Goal: Transaction & Acquisition: Purchase product/service

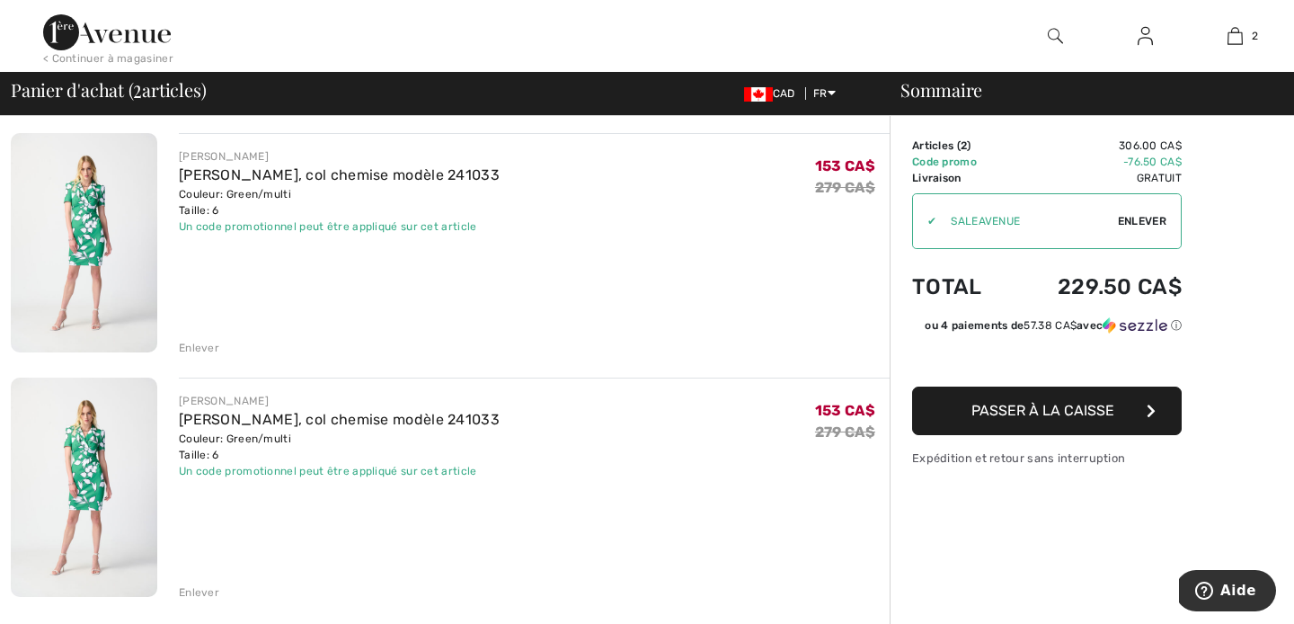
scroll to position [142, 0]
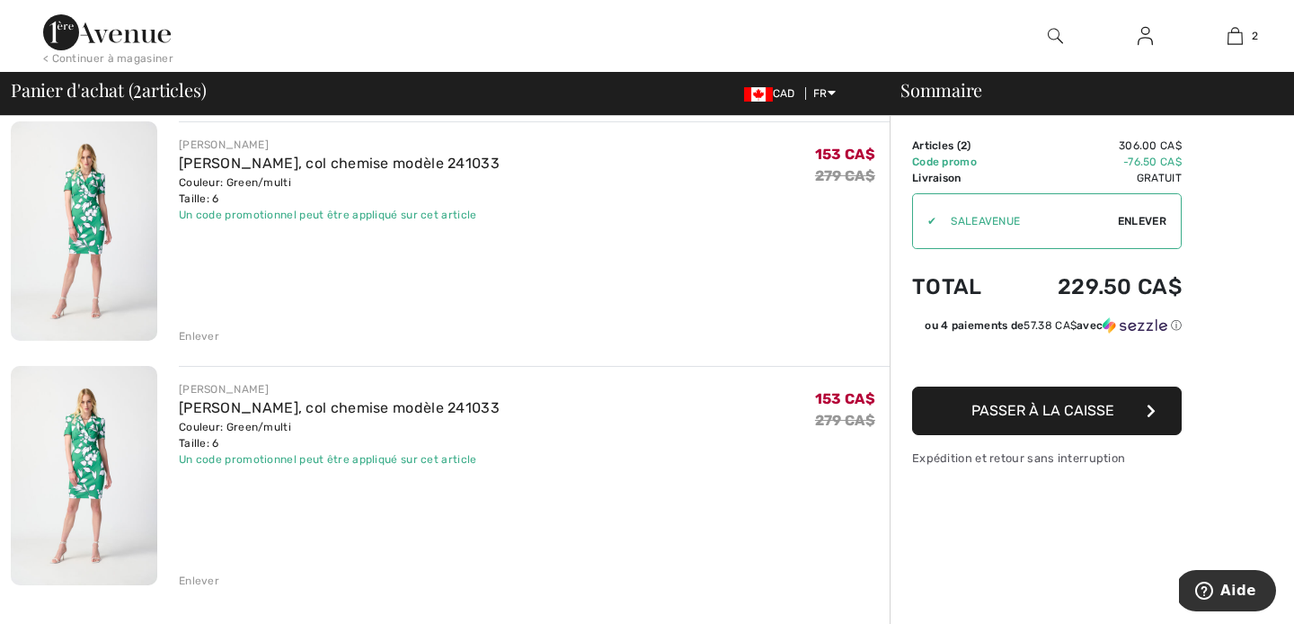
click at [193, 577] on div "Enlever" at bounding box center [199, 580] width 40 height 16
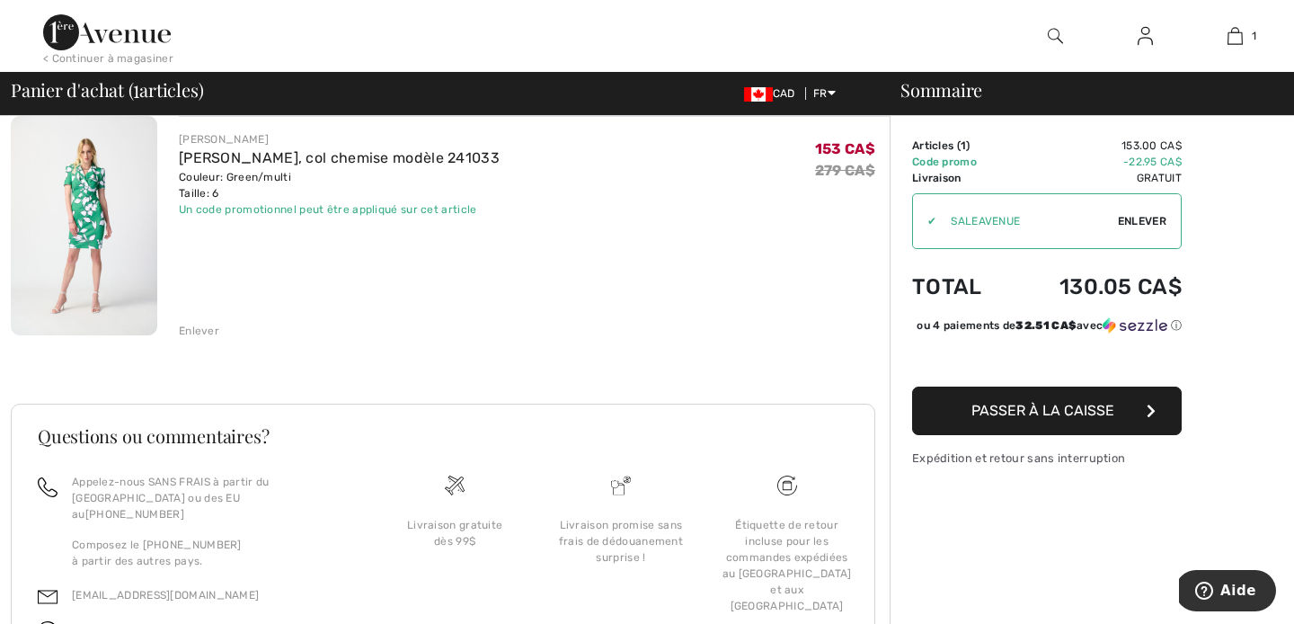
scroll to position [242, 0]
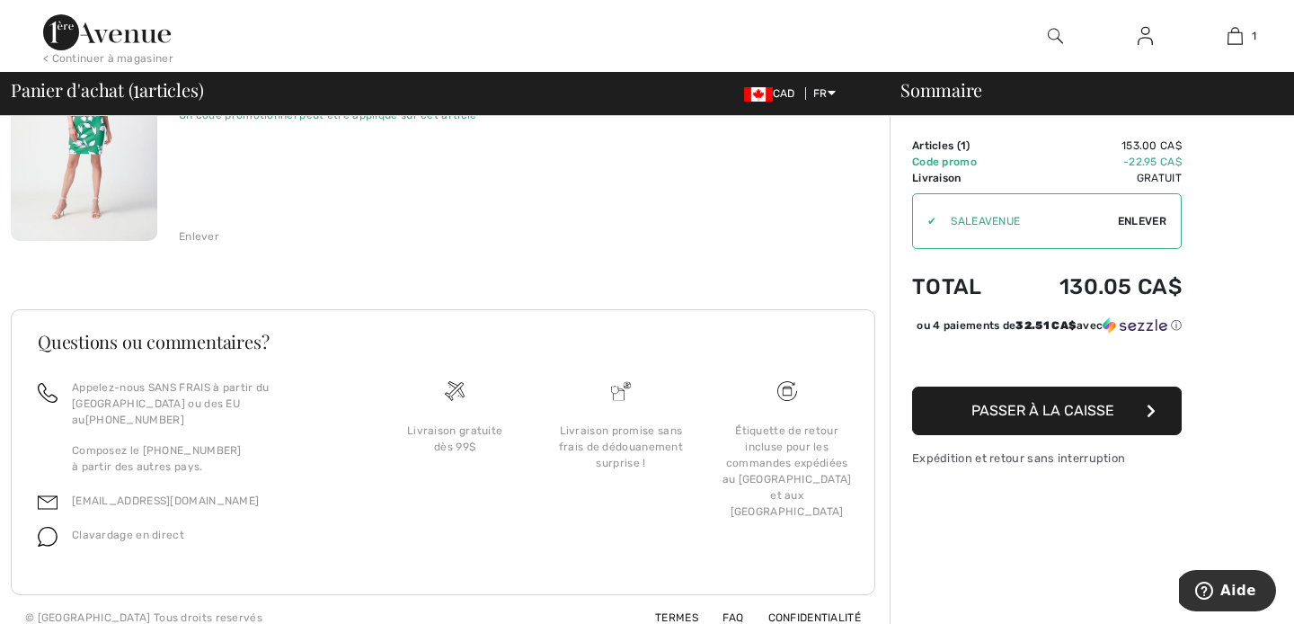
click at [1071, 419] on span "Passer à la caisse" at bounding box center [1042, 410] width 143 height 17
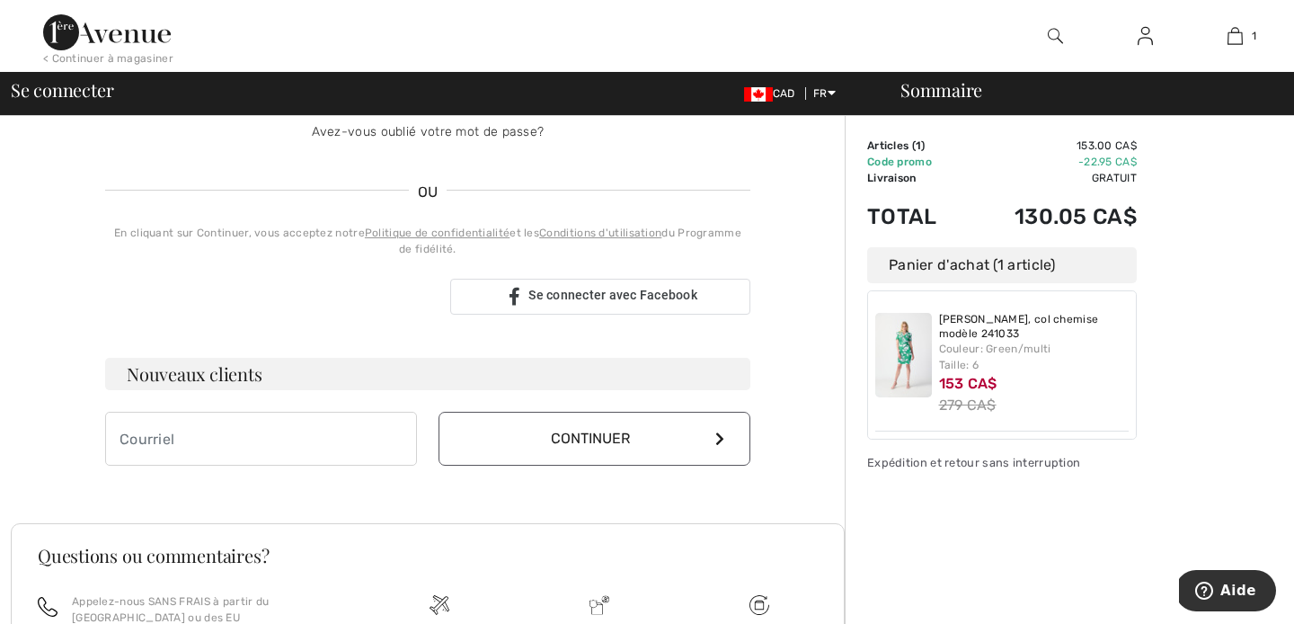
scroll to position [341, 0]
click at [200, 440] on input "email" at bounding box center [261, 437] width 312 height 54
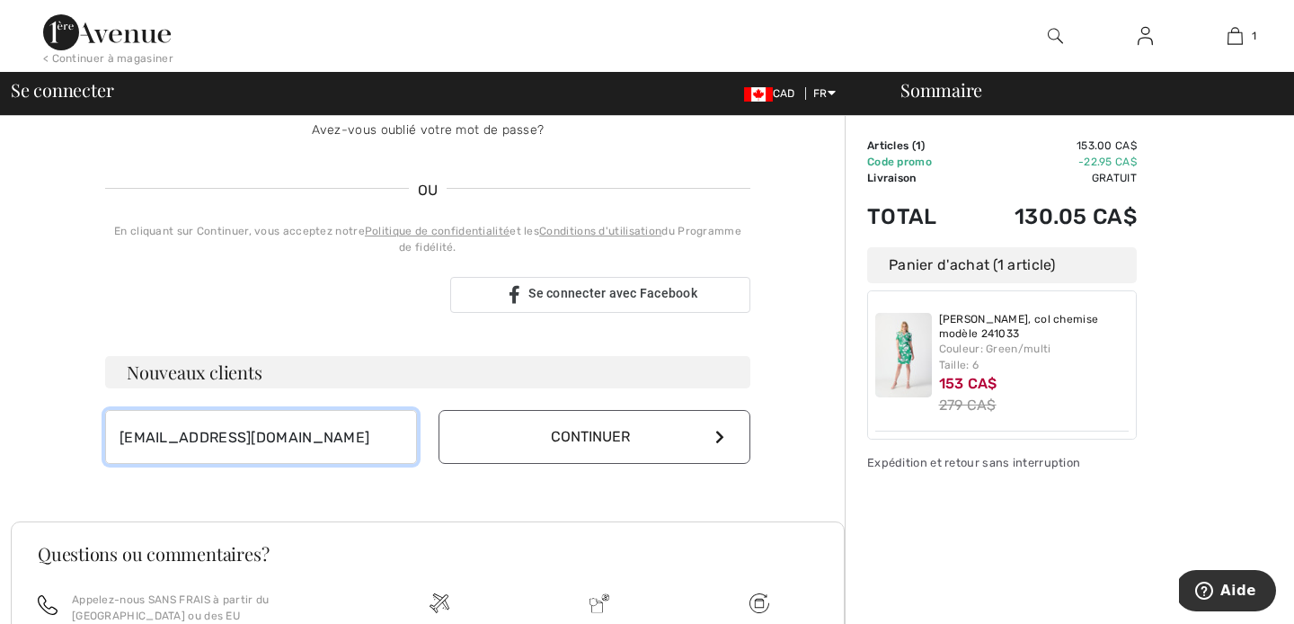
type input "nadinemartel@hotmail.com"
click at [591, 437] on button "Continuer" at bounding box center [594, 437] width 312 height 54
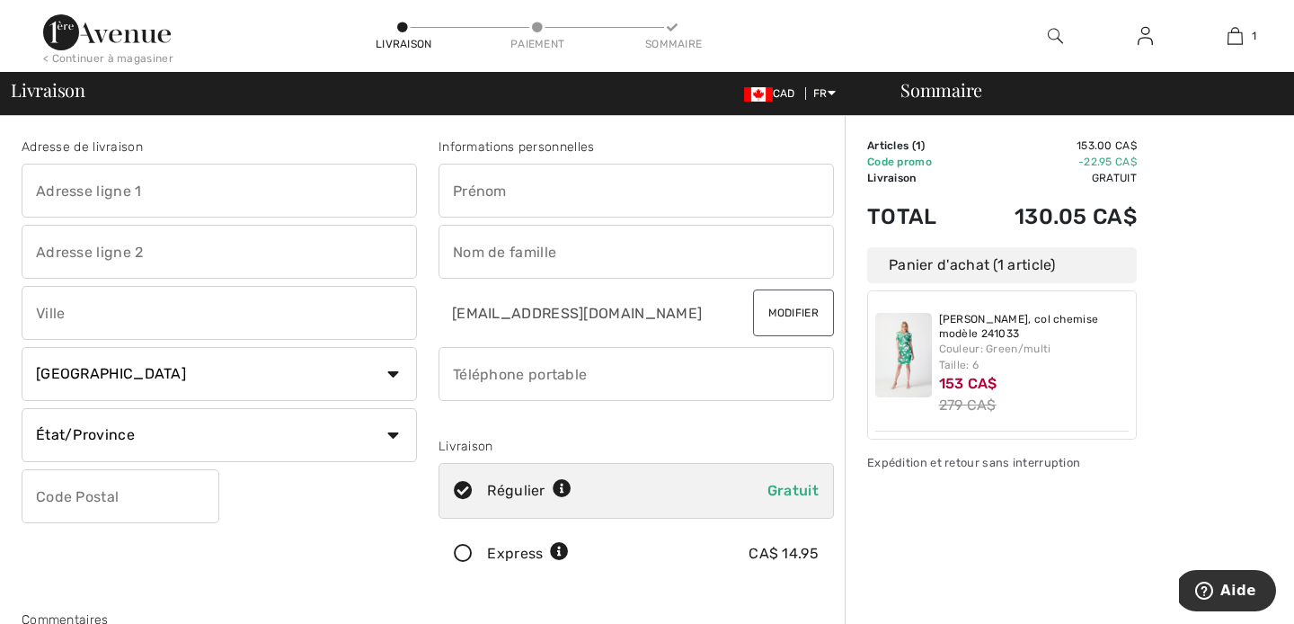
click at [118, 194] on input "text" at bounding box center [219, 191] width 395 height 54
type input "3816 Rue Athala-Coulombe"
click at [87, 318] on input "text" at bounding box center [219, 313] width 395 height 54
type input "Québec"
click at [113, 424] on select "État/Province Alberta Colombie-Britannique Ile-du-Prince-Edward Manitoba Nouvea…" at bounding box center [219, 435] width 395 height 54
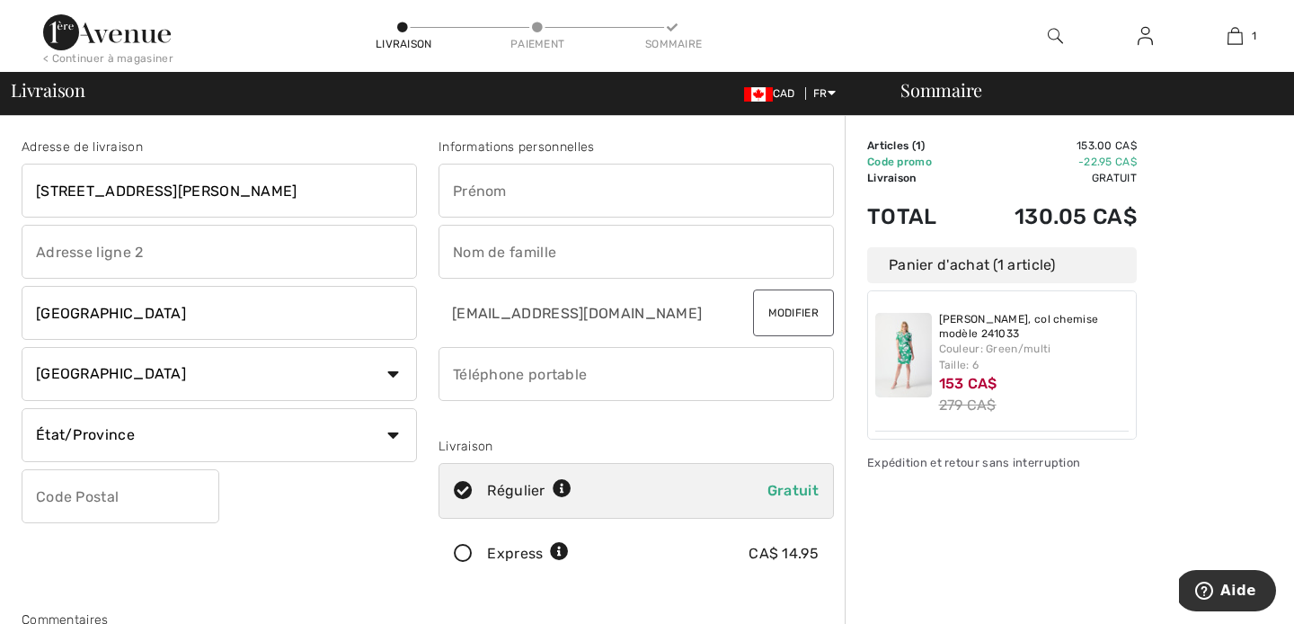
select select "QC"
click at [22, 408] on select "État/Province Alberta Colombie-Britannique Ile-du-Prince-Edward Manitoba Nouvea…" at bounding box center [219, 435] width 395 height 54
click at [114, 492] on input "text" at bounding box center [121, 496] width 198 height 54
type input "G1X0A4"
click at [484, 207] on input "text" at bounding box center [635, 191] width 395 height 54
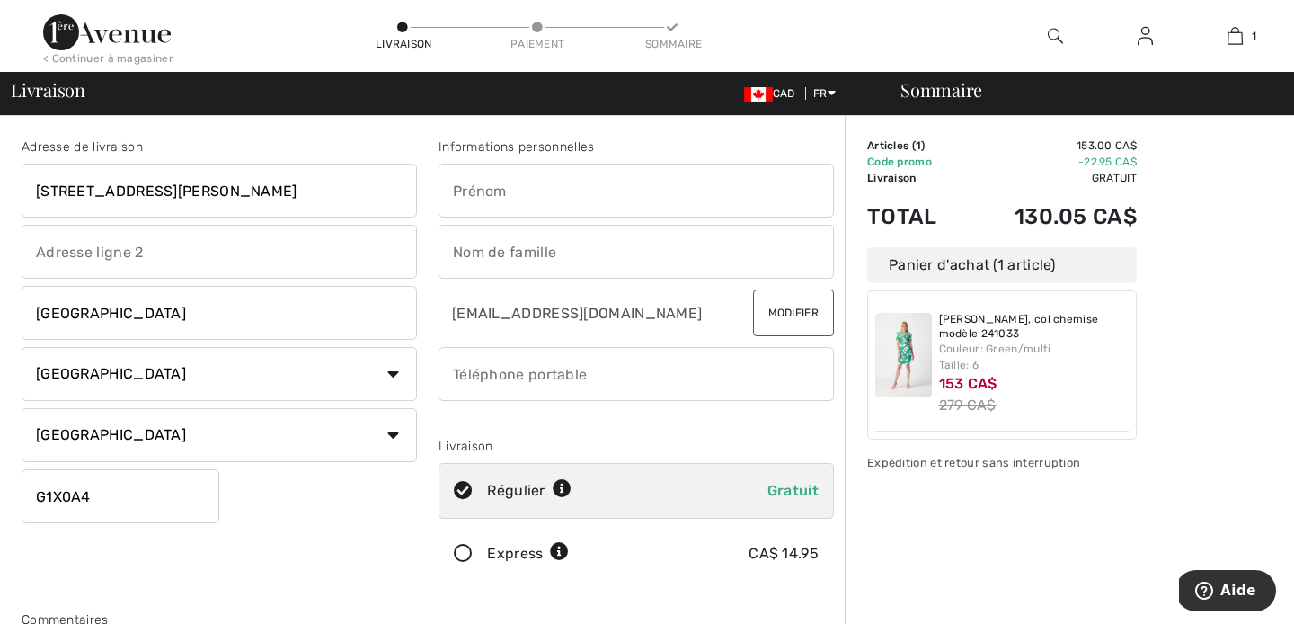
type input "Nadine"
click at [544, 244] on input "text" at bounding box center [635, 252] width 395 height 54
type input "Martel"
click at [502, 375] on input "phone" at bounding box center [635, 374] width 395 height 54
type input "4189528283"
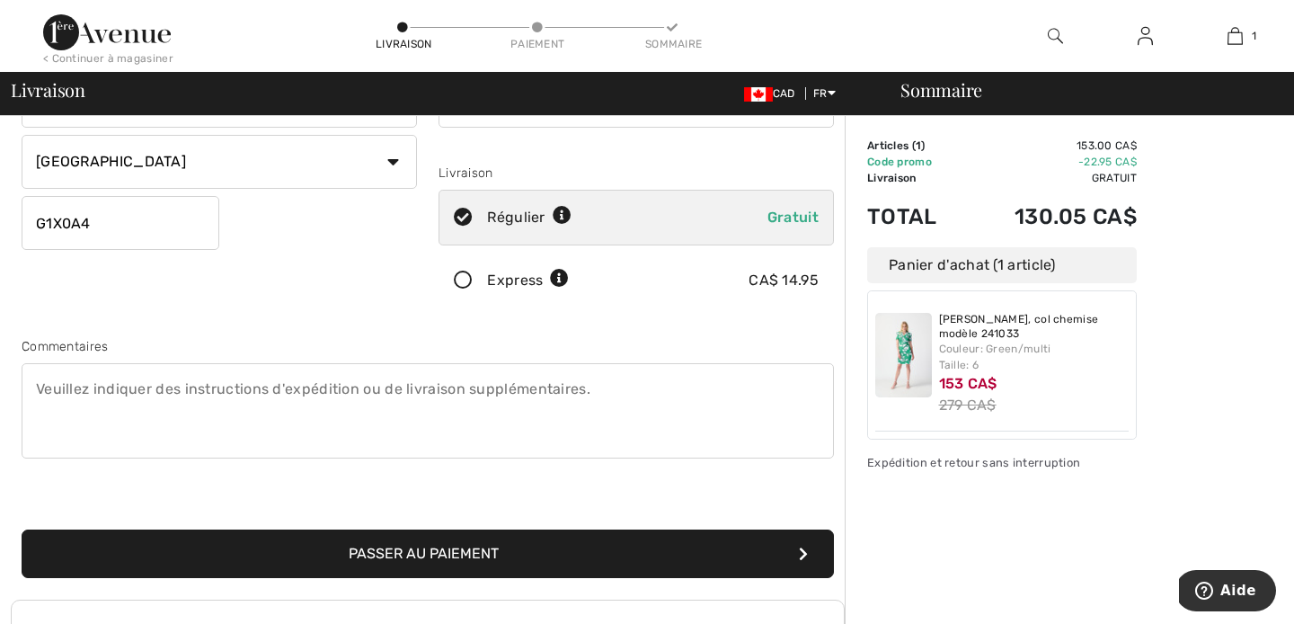
scroll to position [319, 0]
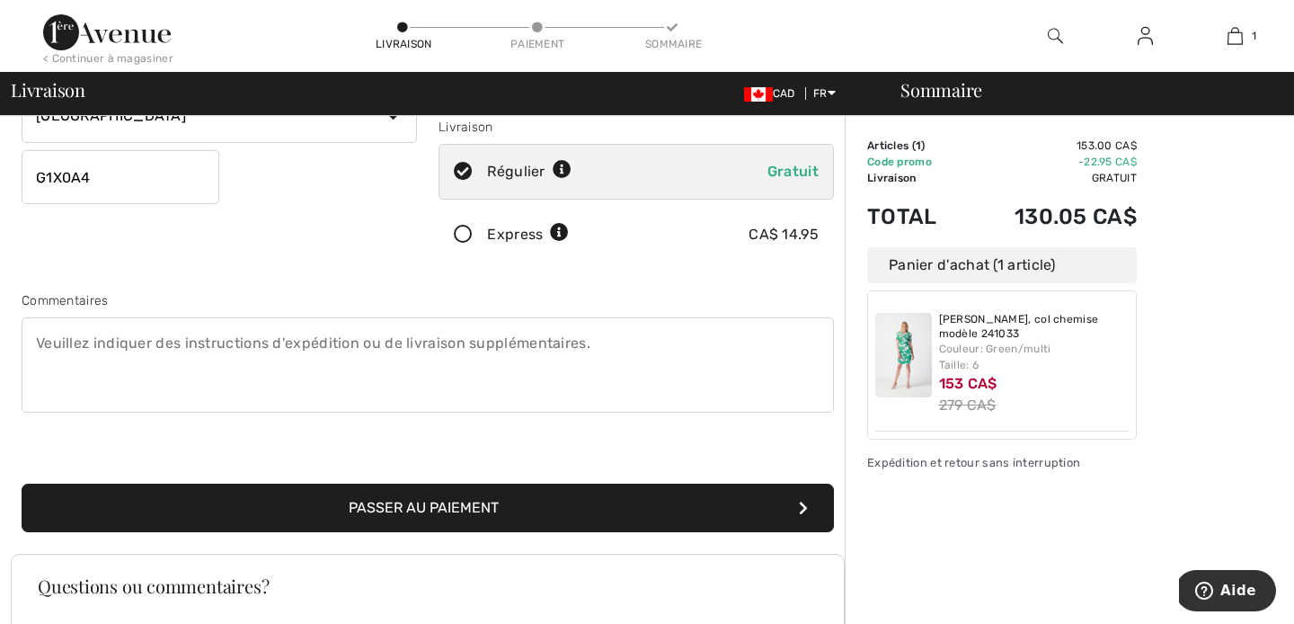
click at [443, 509] on button "Passer au paiement" at bounding box center [428, 507] width 812 height 49
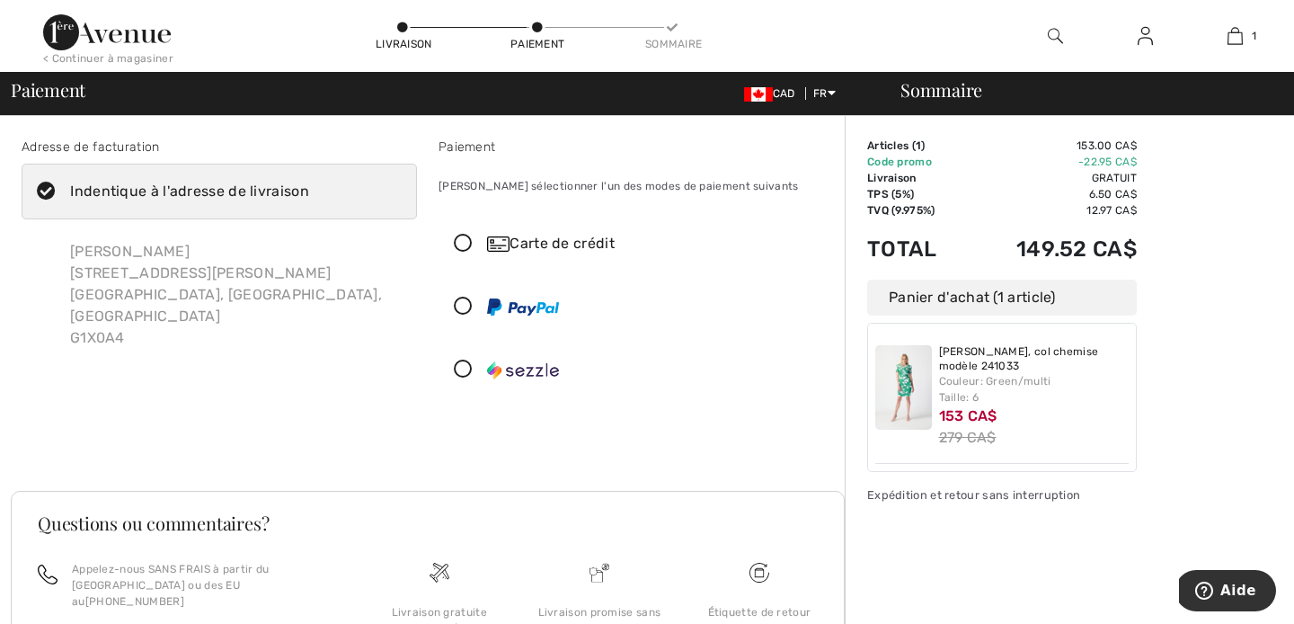
click at [465, 241] on icon at bounding box center [463, 244] width 48 height 19
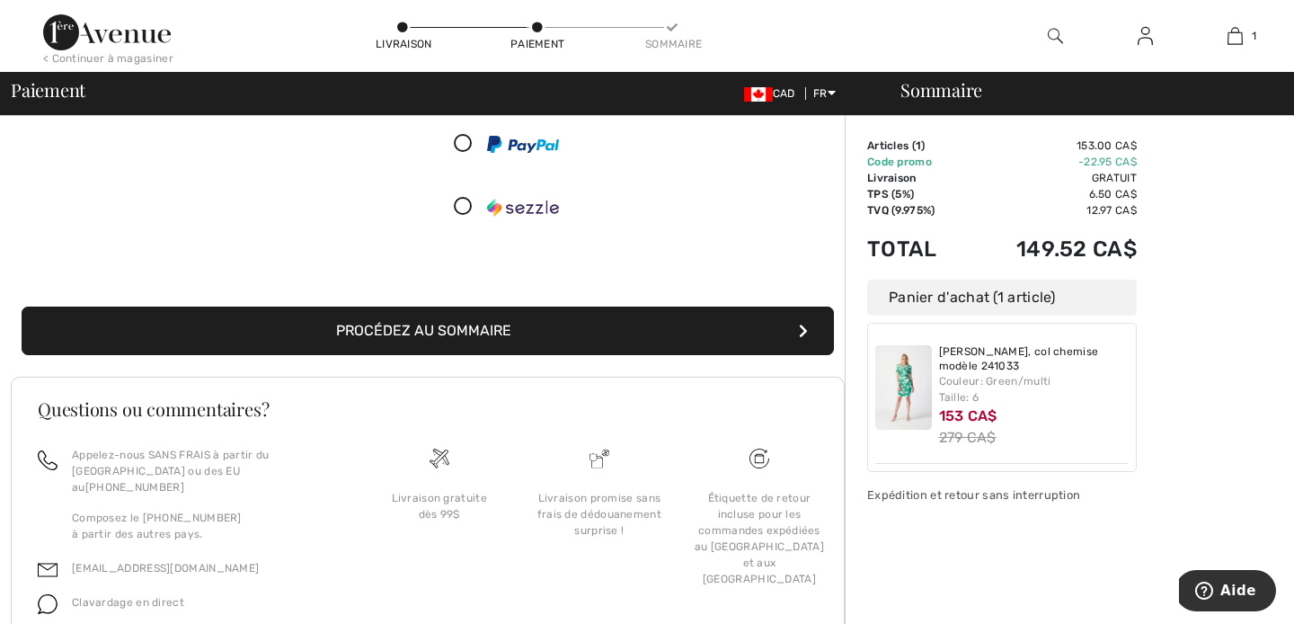
scroll to position [372, 0]
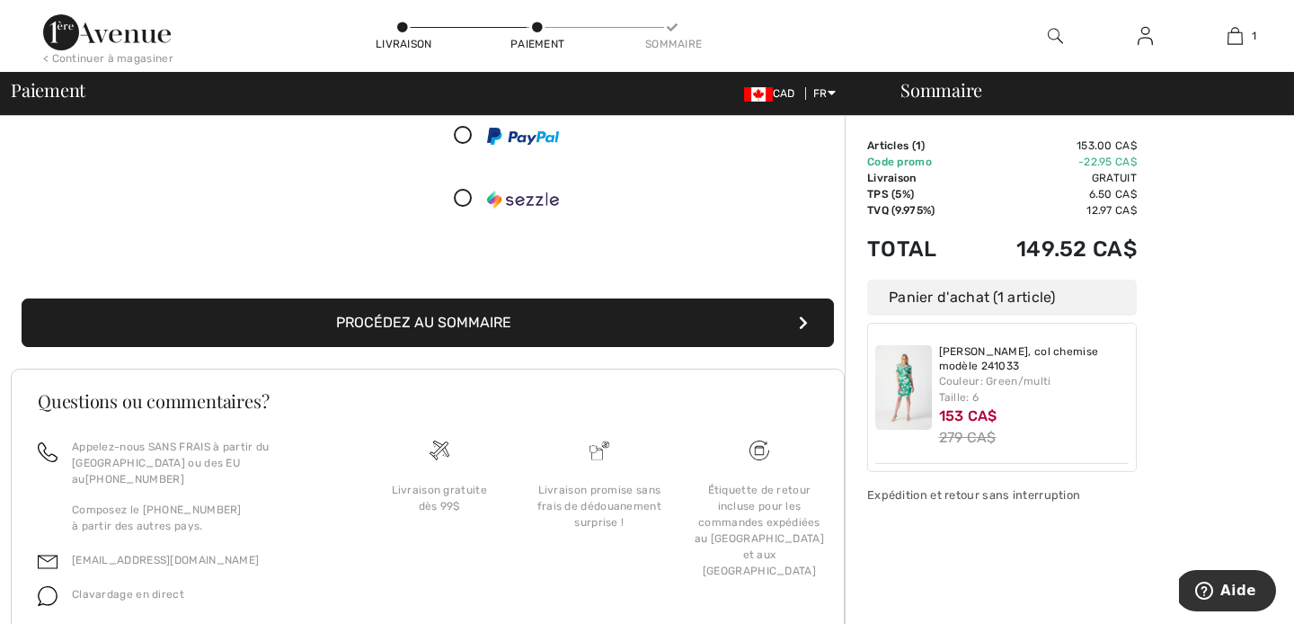
click at [447, 333] on button "Procédez au sommaire" at bounding box center [428, 322] width 812 height 49
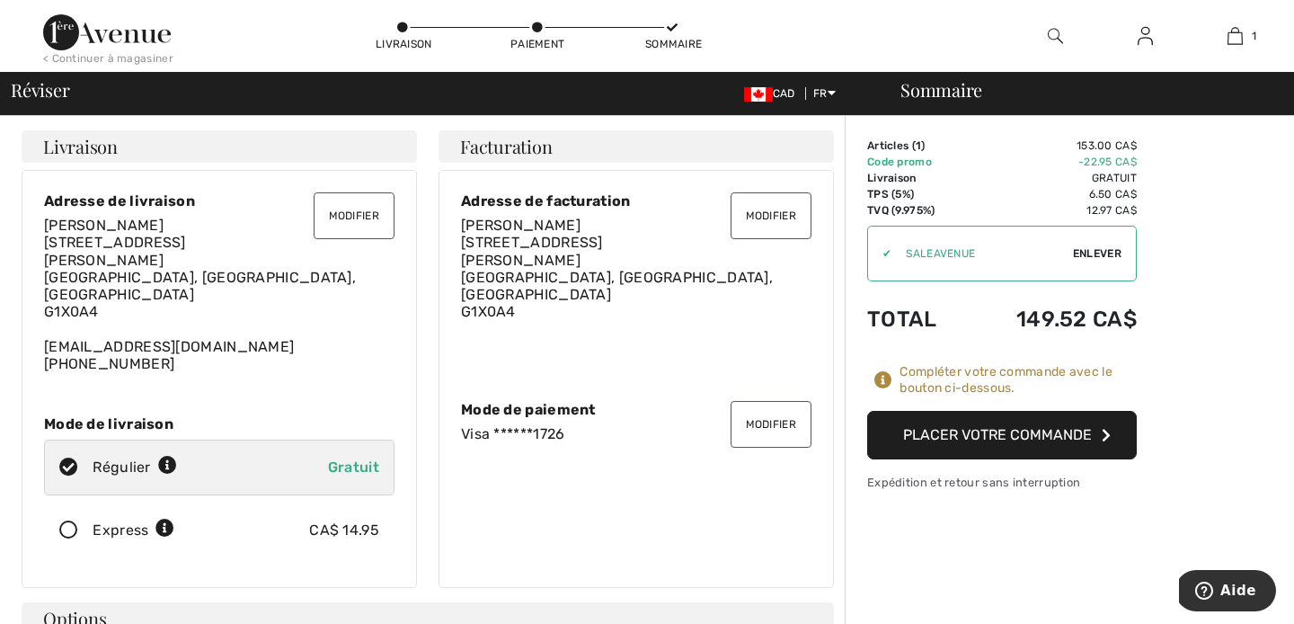
click at [1003, 436] on button "Placer votre commande" at bounding box center [1002, 435] width 270 height 49
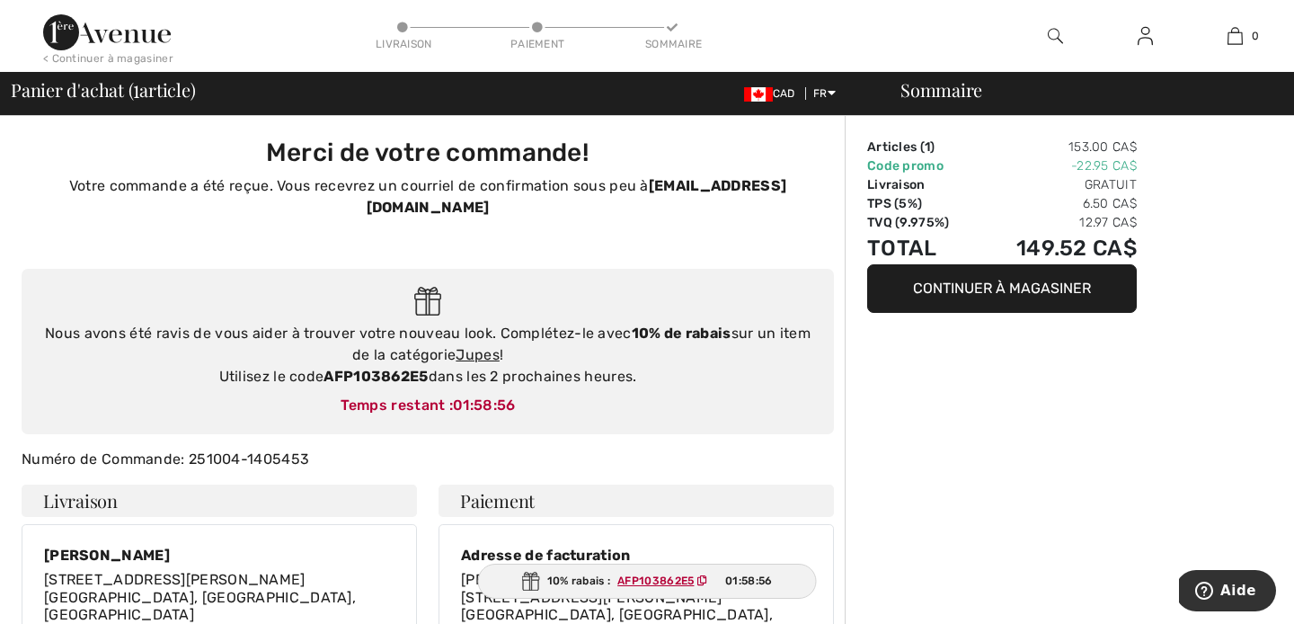
scroll to position [5, 0]
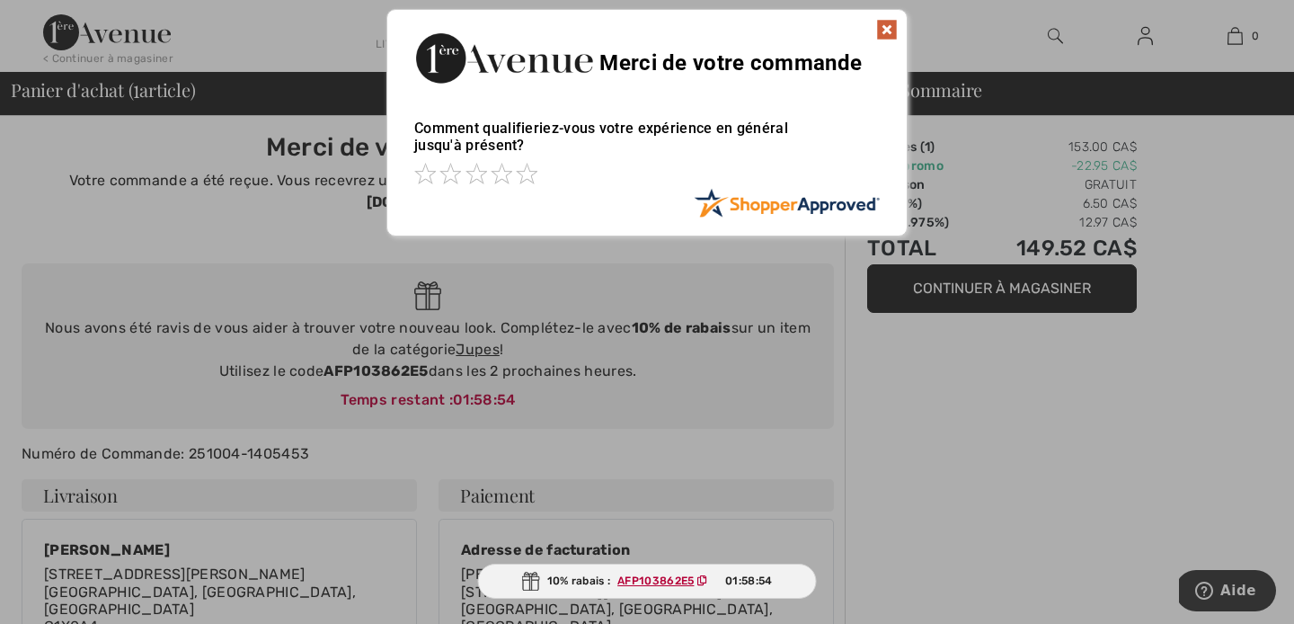
click at [885, 24] on img at bounding box center [887, 30] width 22 height 22
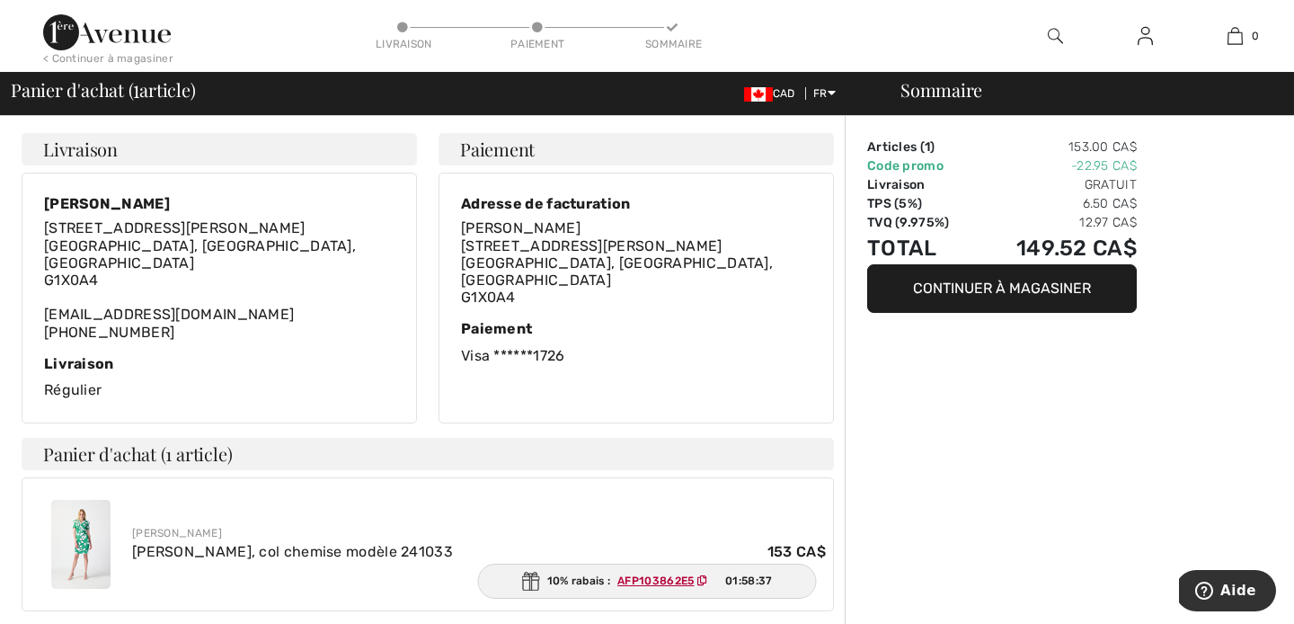
scroll to position [0, 0]
